Goal: Transaction & Acquisition: Purchase product/service

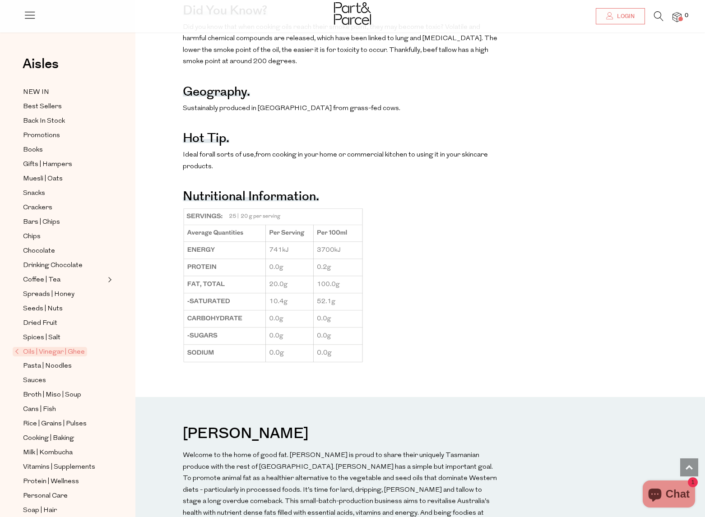
scroll to position [719, 0]
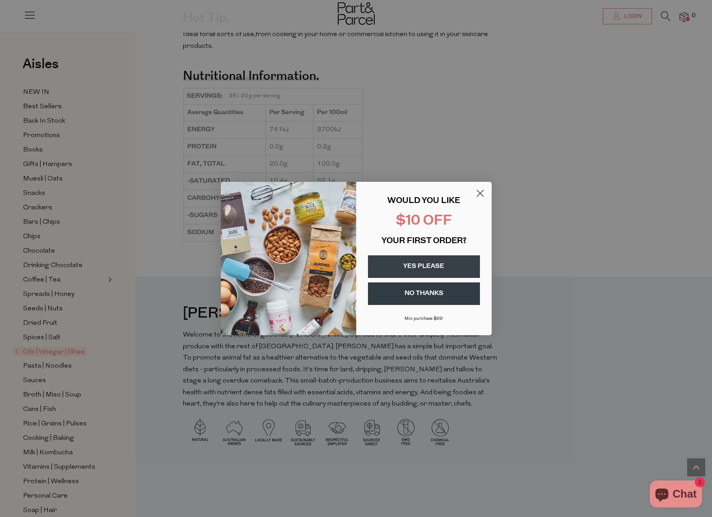
click at [435, 266] on button "YES PLEASE" at bounding box center [424, 266] width 112 height 23
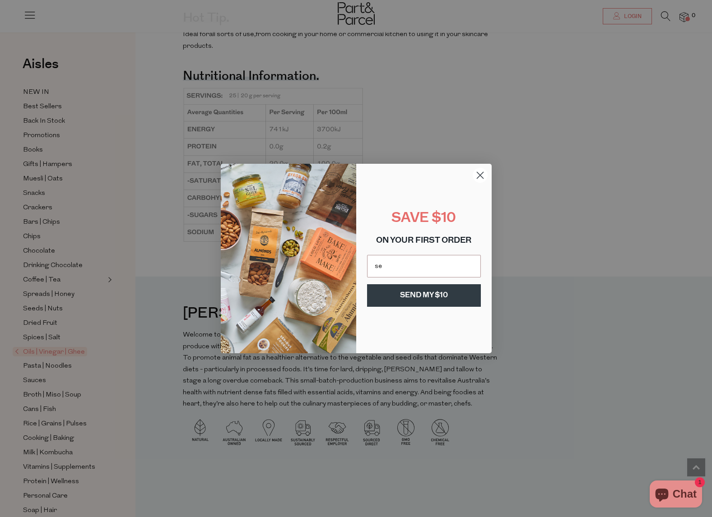
type input "seaandme@yahoo.com"
click at [419, 293] on button "SEND MY $10" at bounding box center [424, 295] width 114 height 23
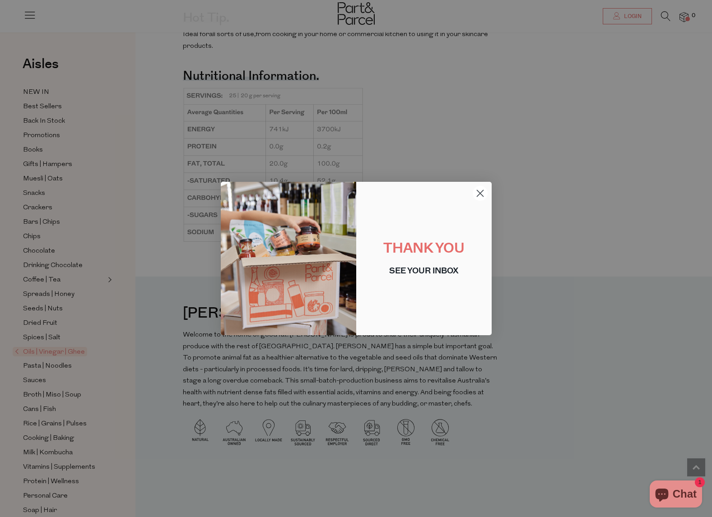
click at [482, 194] on circle "Close dialog" at bounding box center [479, 193] width 15 height 15
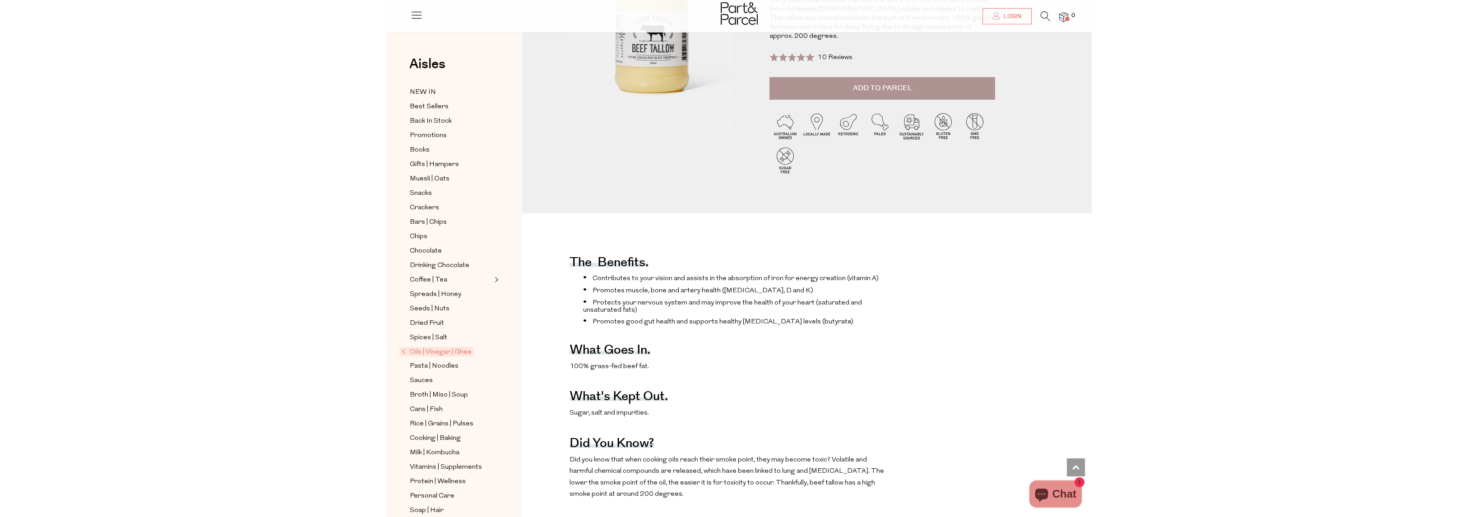
scroll to position [0, 0]
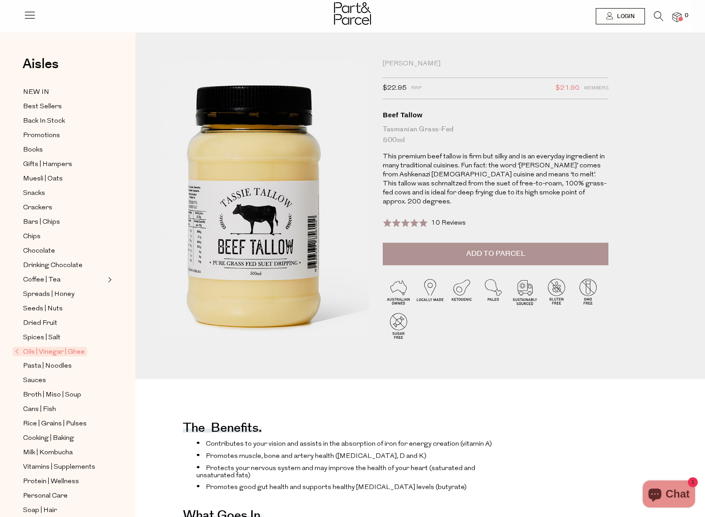
click at [280, 215] on img at bounding box center [255, 188] width 372 height 439
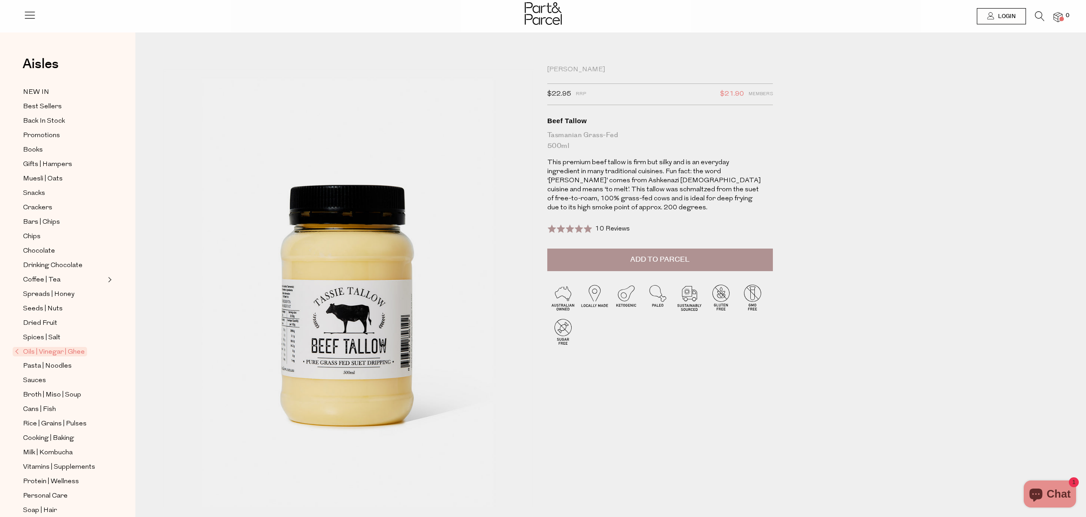
click at [678, 260] on span "Add to Parcel" at bounding box center [660, 260] width 59 height 10
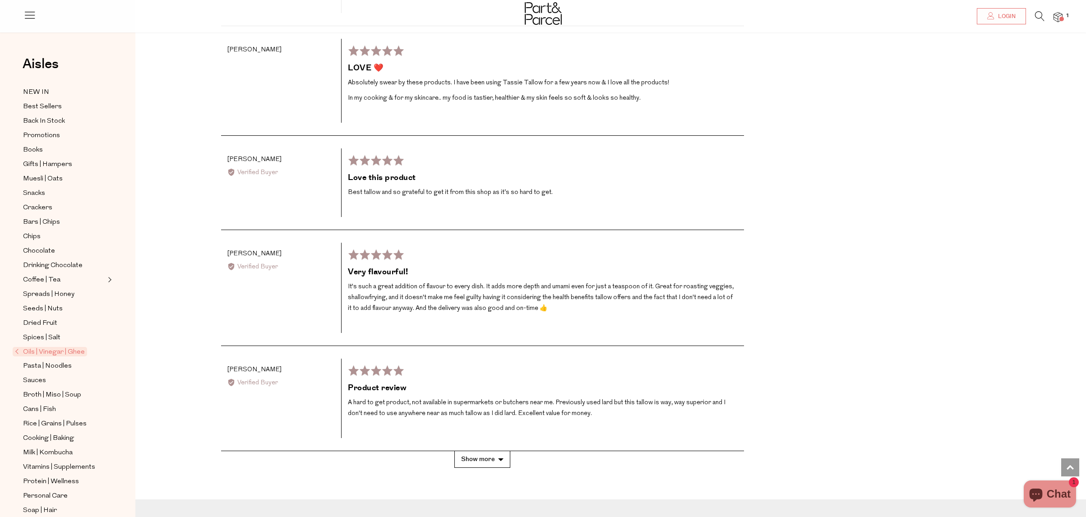
scroll to position [1708, 0]
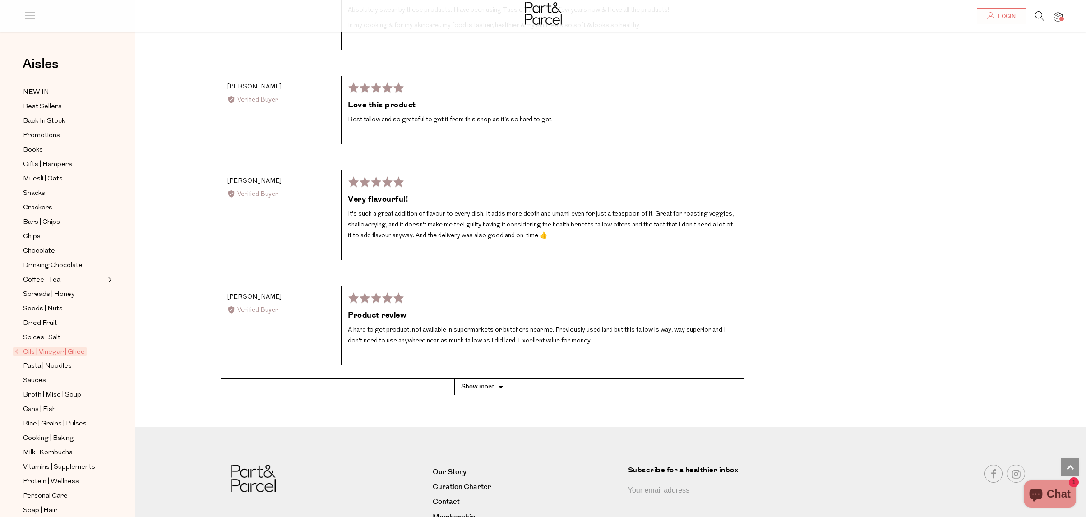
click at [484, 386] on button "Show more" at bounding box center [483, 387] width 56 height 17
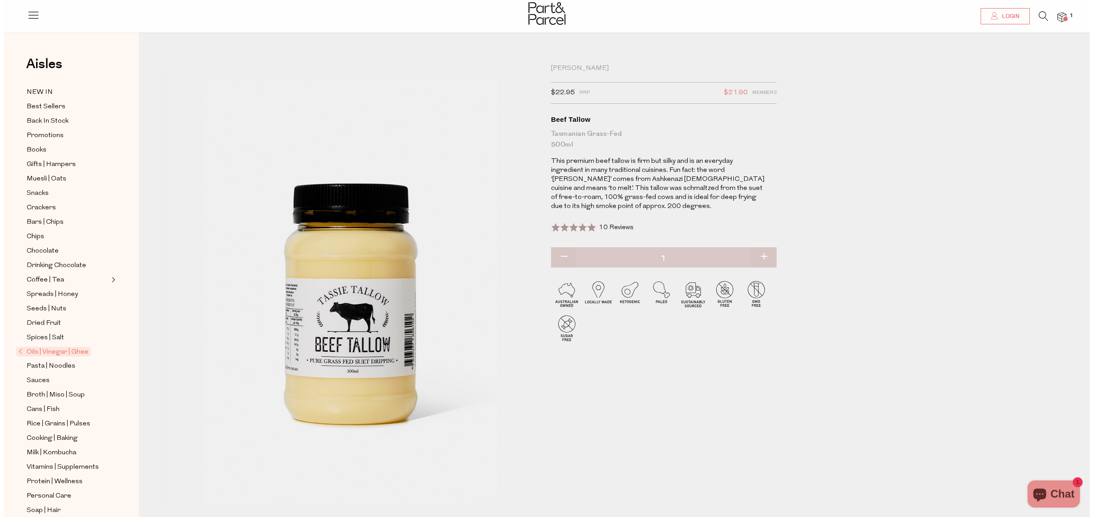
scroll to position [0, 0]
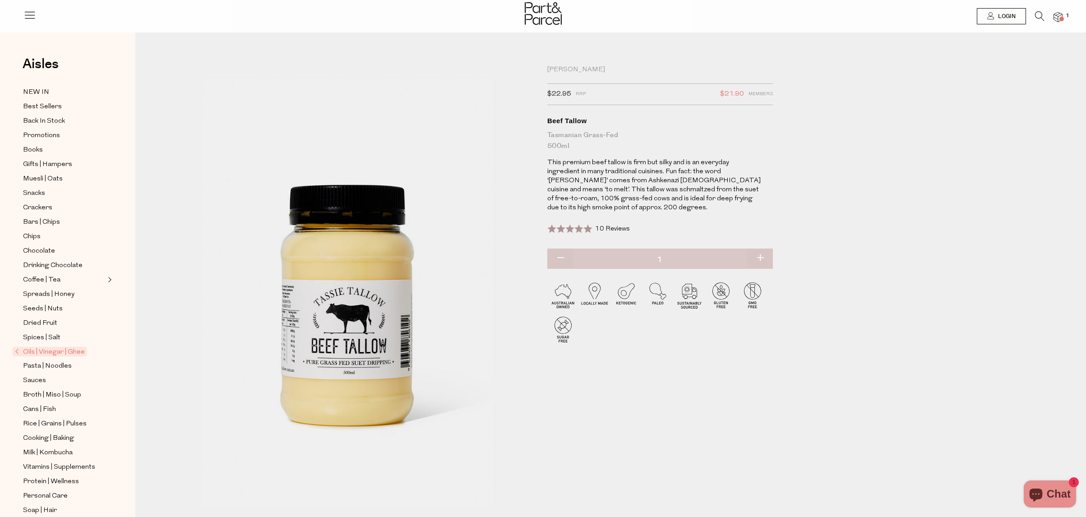
click at [1058, 16] on img at bounding box center [1058, 17] width 9 height 10
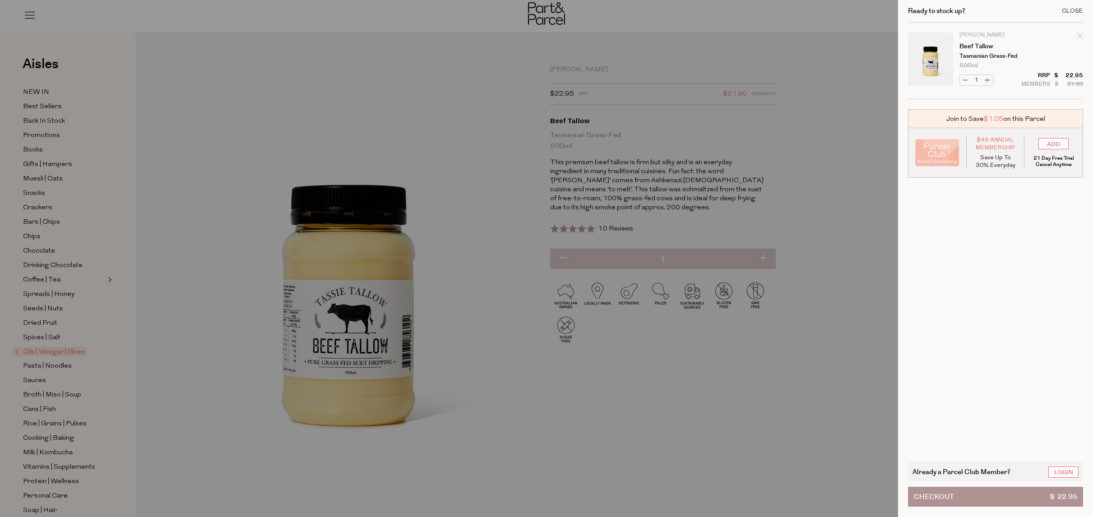
click at [1075, 8] on div "Close" at bounding box center [1072, 11] width 21 height 6
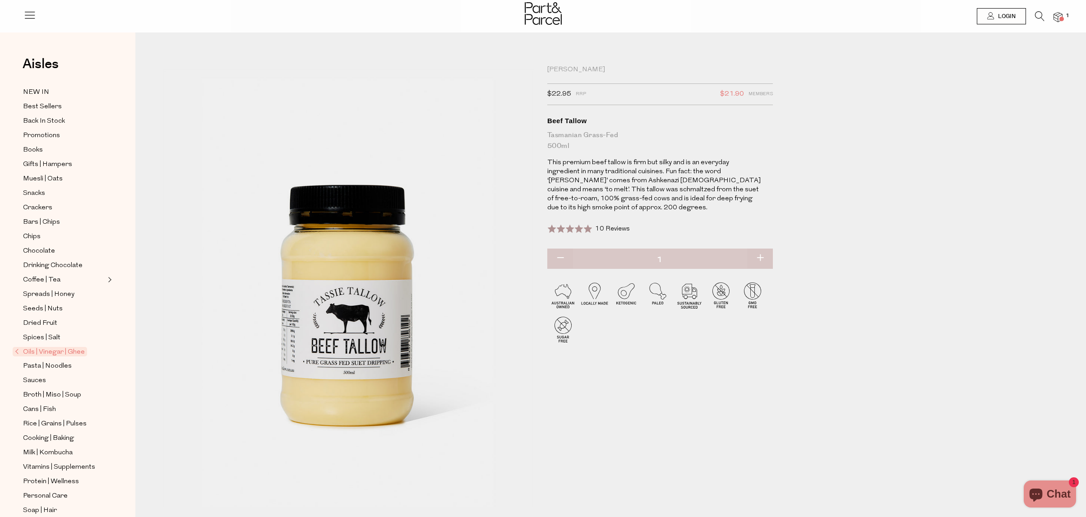
click at [1061, 17] on span at bounding box center [1062, 19] width 5 height 5
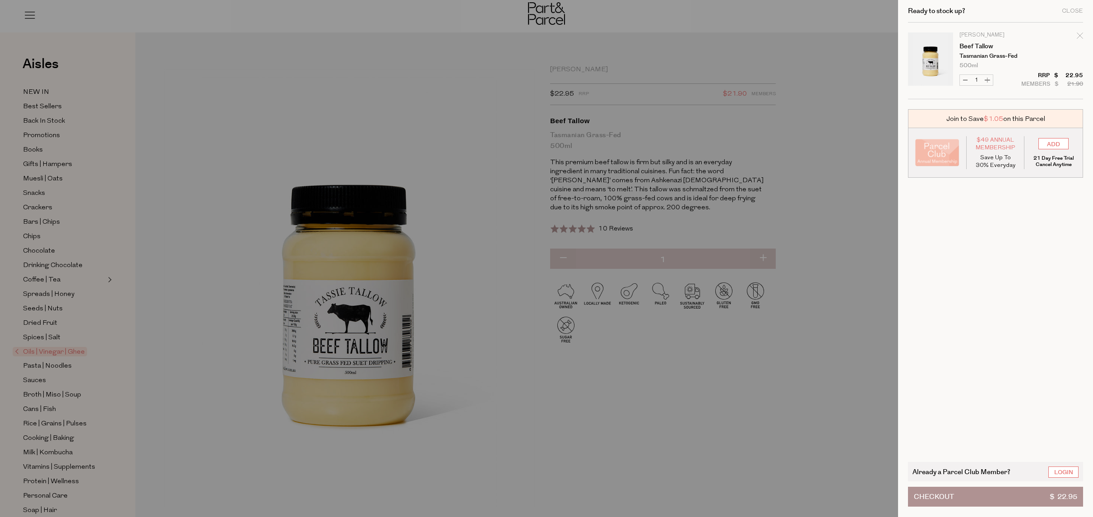
click at [956, 497] on button "Checkout $ 22.95" at bounding box center [995, 497] width 175 height 20
